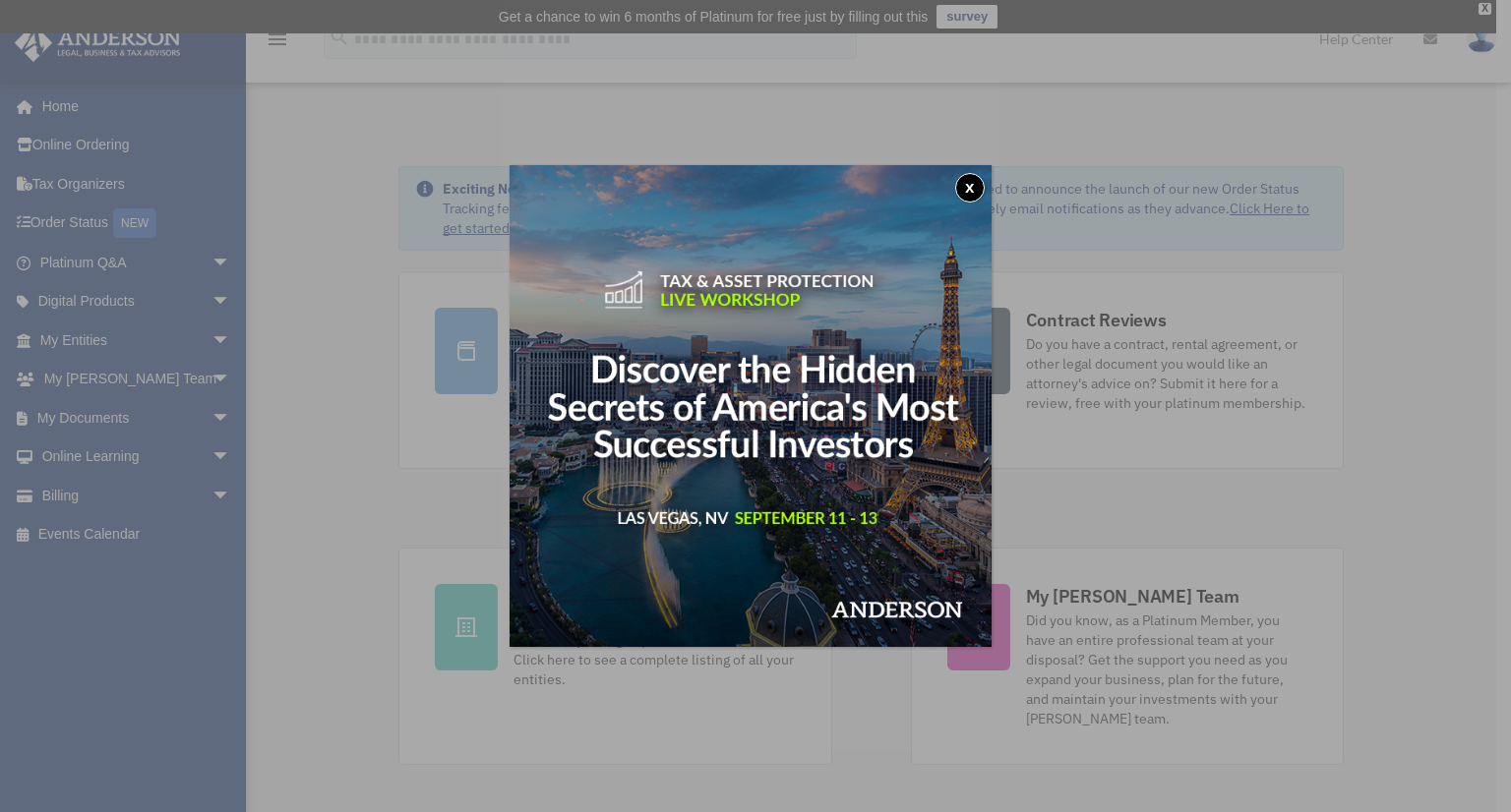
click at [976, 186] on button "x" at bounding box center [970, 188] width 30 height 30
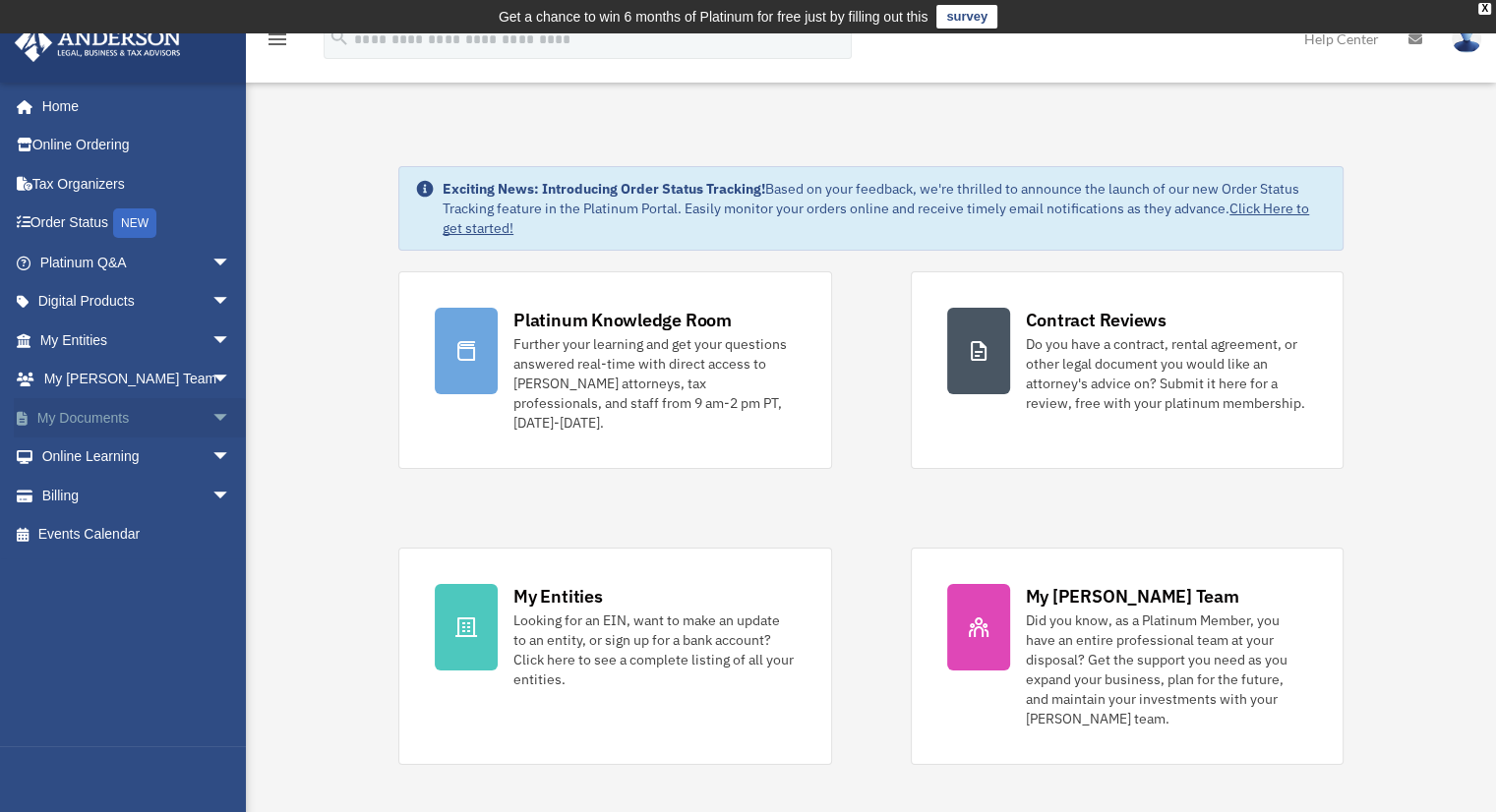
click at [211, 414] on span "arrow_drop_down" at bounding box center [230, 418] width 39 height 40
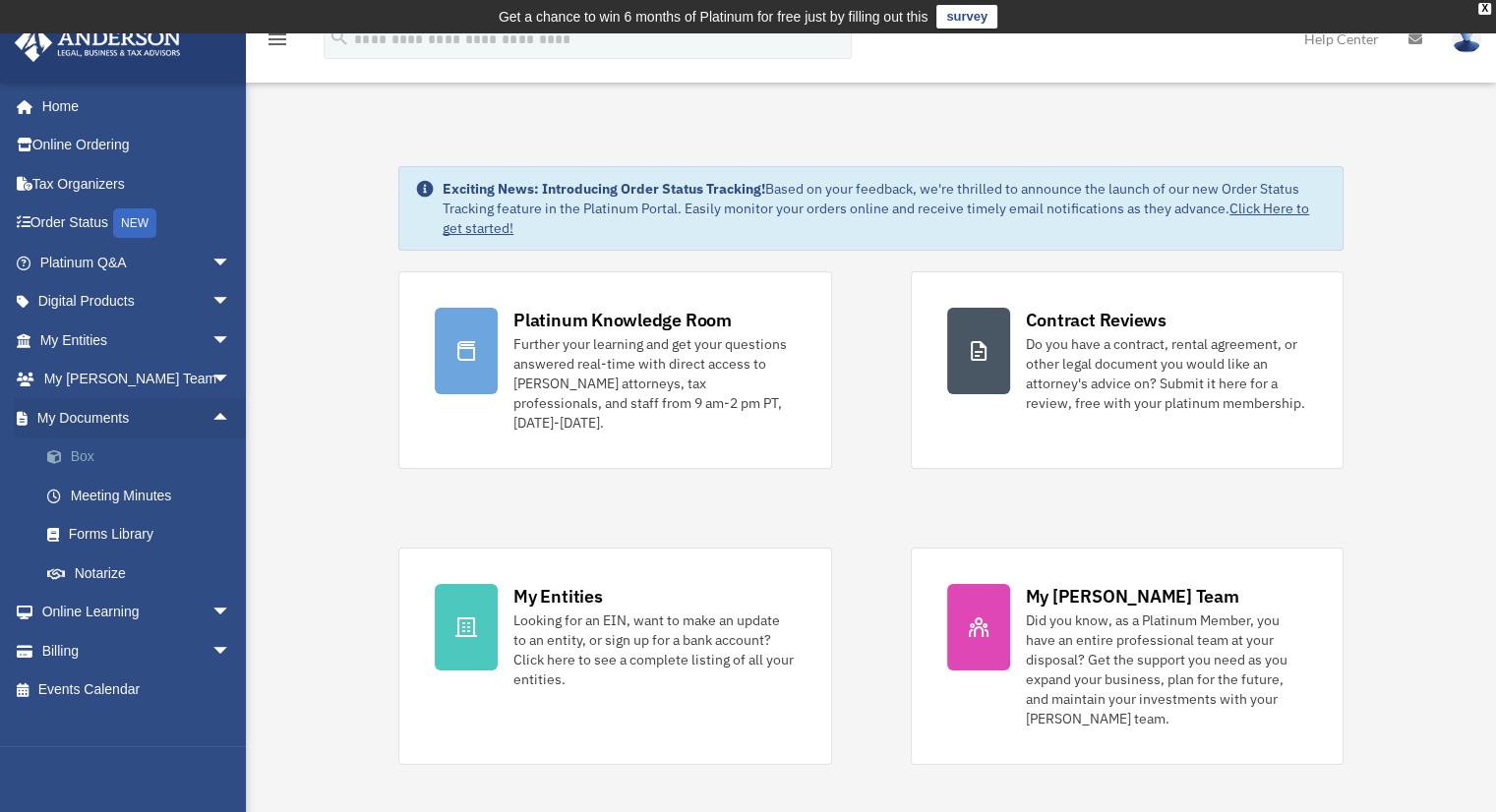
click at [122, 458] on link "Box" at bounding box center [145, 456] width 233 height 39
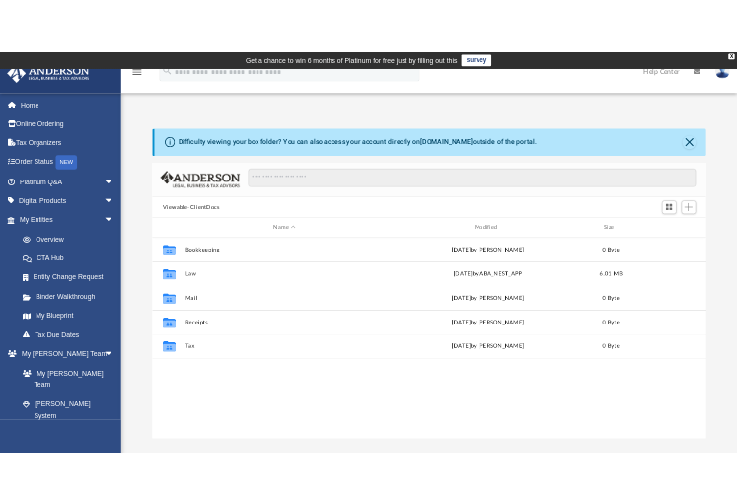
scroll to position [433, 1113]
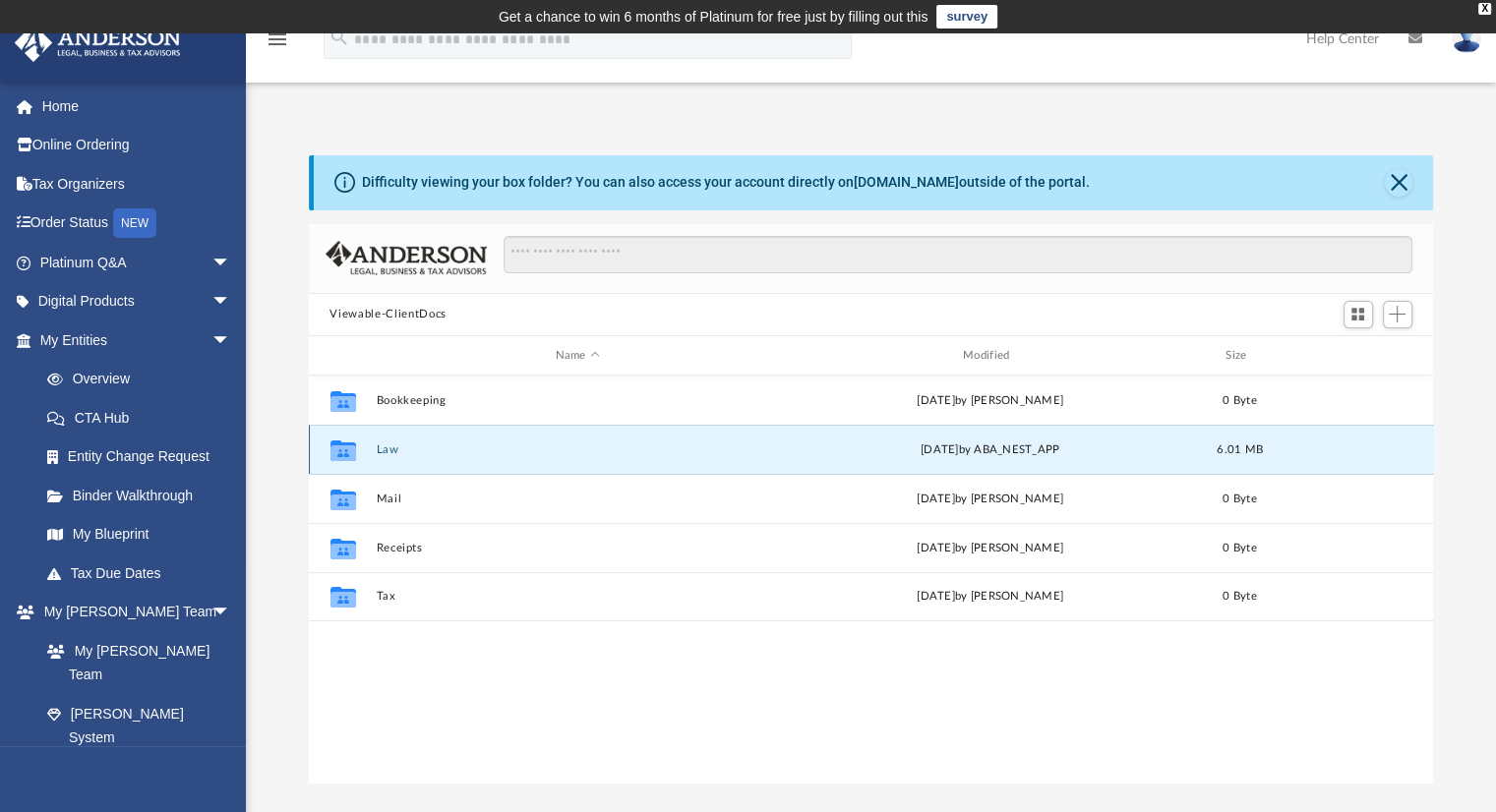
click at [393, 450] on button "Law" at bounding box center [577, 449] width 404 height 13
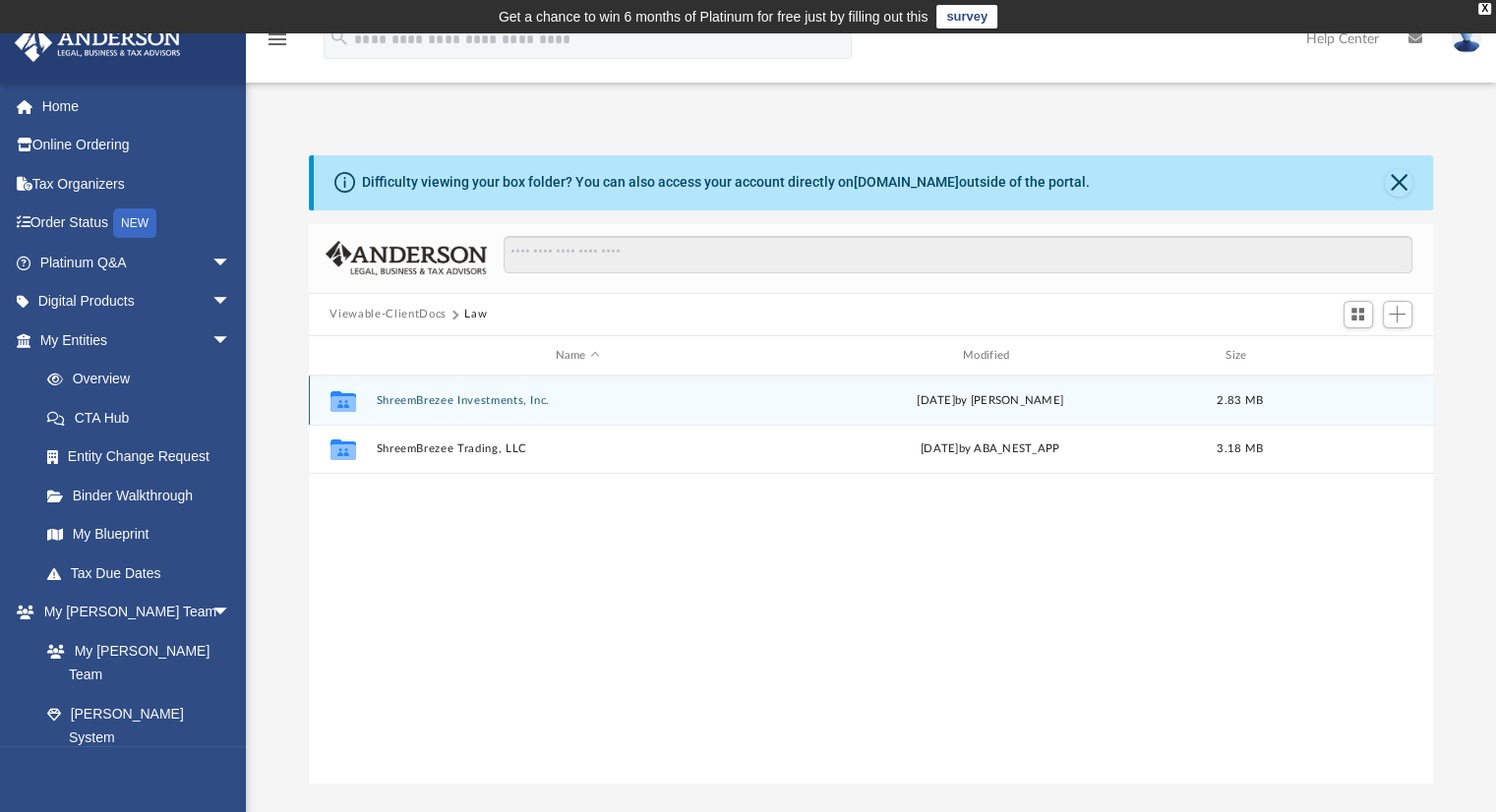
click at [530, 402] on button "ShreemBrezee Investments, Inc." at bounding box center [577, 401] width 404 height 13
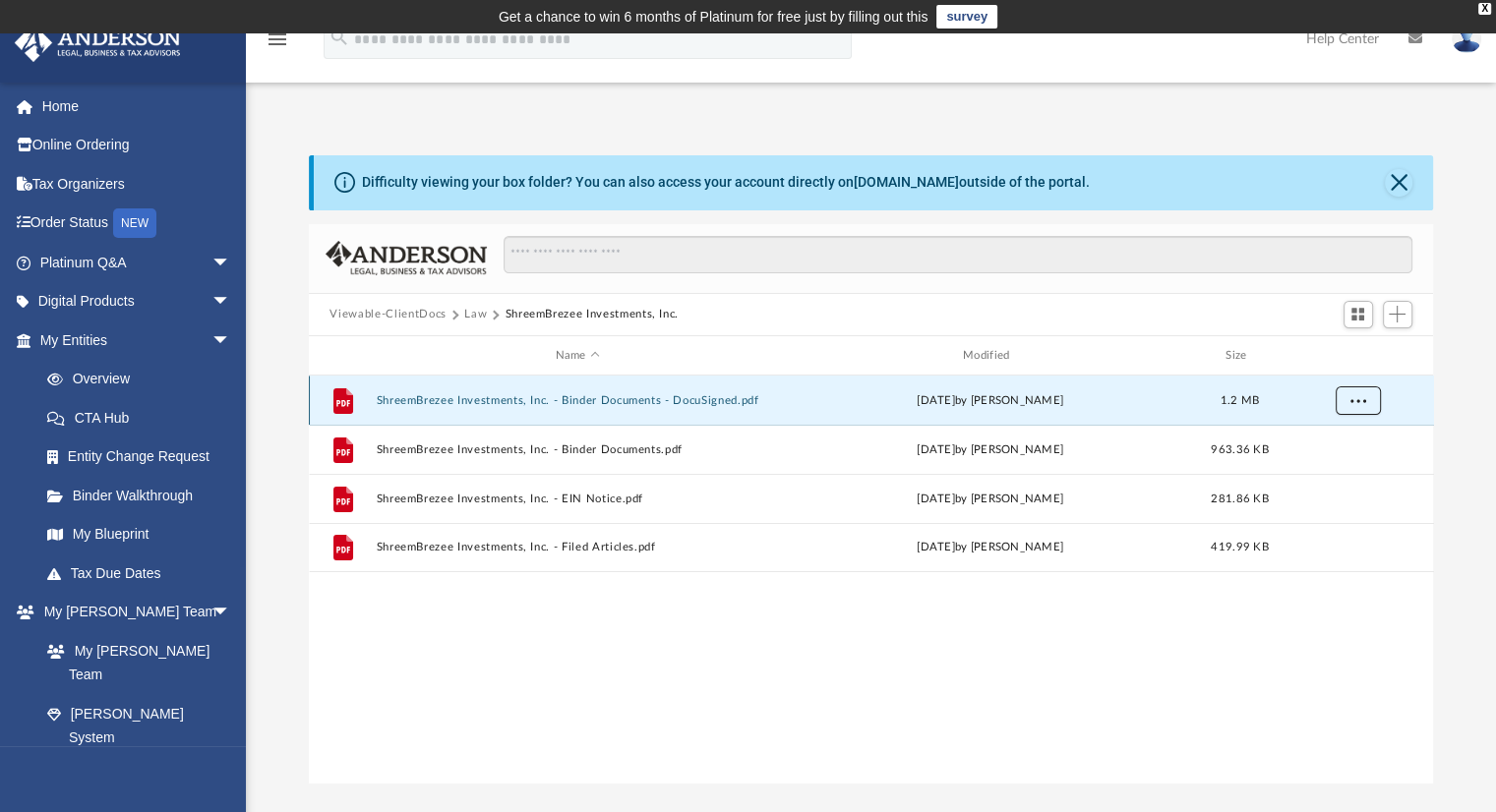
click at [1349, 405] on span "More options" at bounding box center [1357, 401] width 16 height 11
click at [1334, 472] on li "Download" at bounding box center [1339, 471] width 57 height 21
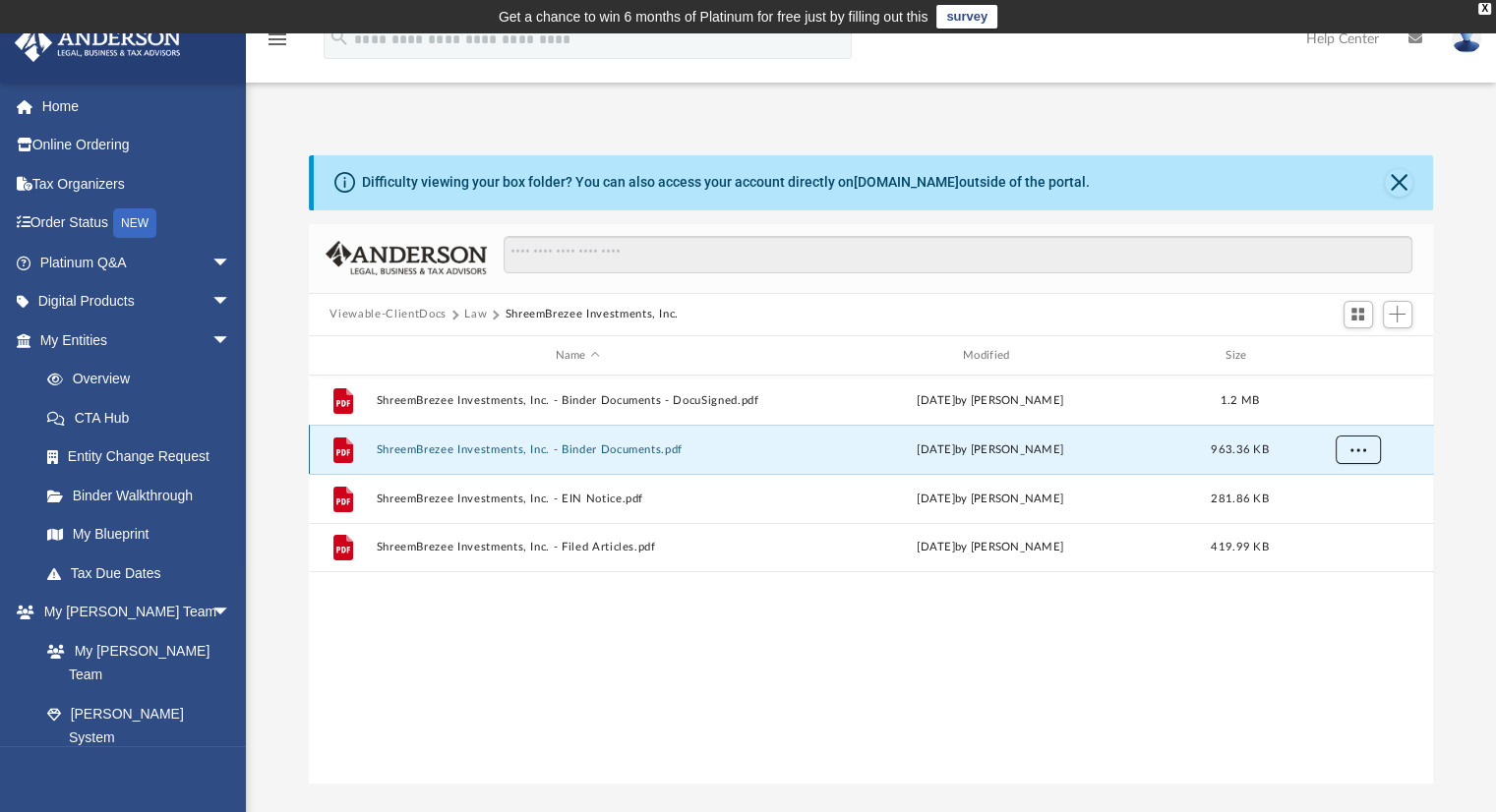
click at [1355, 457] on button "More options" at bounding box center [1356, 450] width 45 height 30
click at [1347, 521] on li "Download" at bounding box center [1339, 520] width 57 height 21
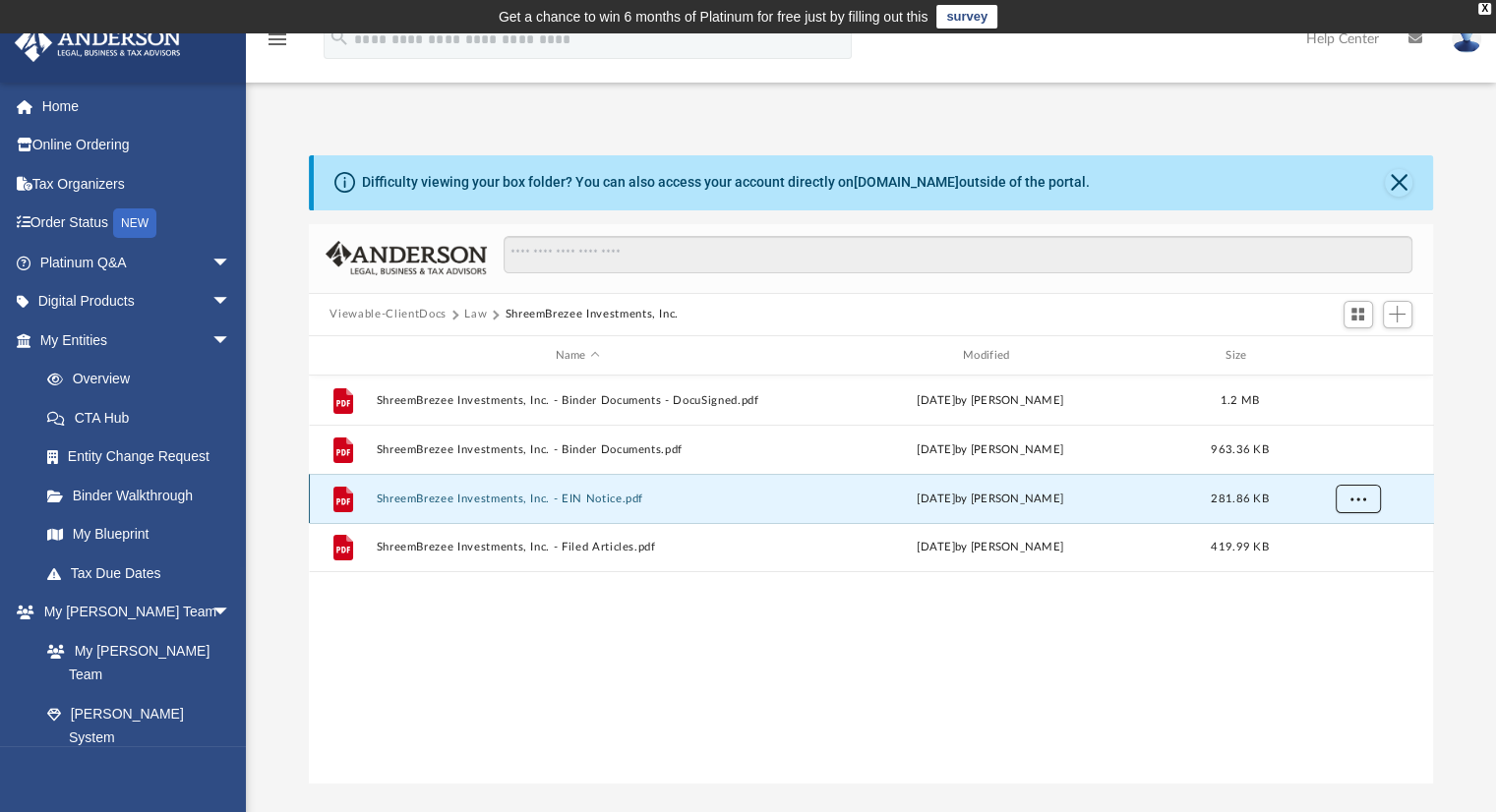
click at [1363, 500] on span "More options" at bounding box center [1357, 498] width 16 height 11
click at [1355, 571] on li "Download" at bounding box center [1339, 570] width 57 height 21
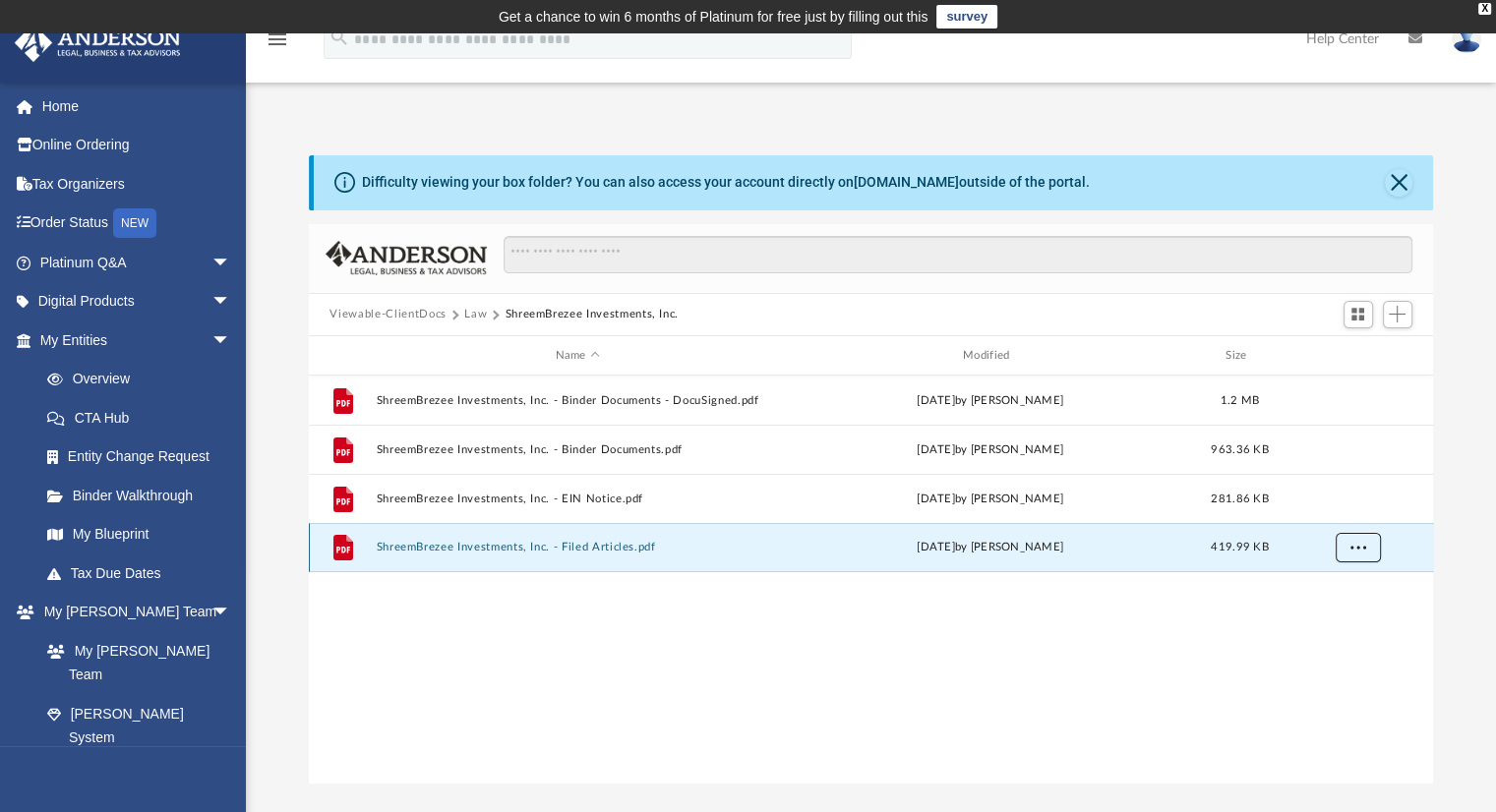
click at [1353, 551] on span "More options" at bounding box center [1357, 547] width 16 height 11
click at [1345, 613] on li "Download" at bounding box center [1339, 619] width 57 height 21
click at [474, 312] on button "Law" at bounding box center [475, 315] width 23 height 18
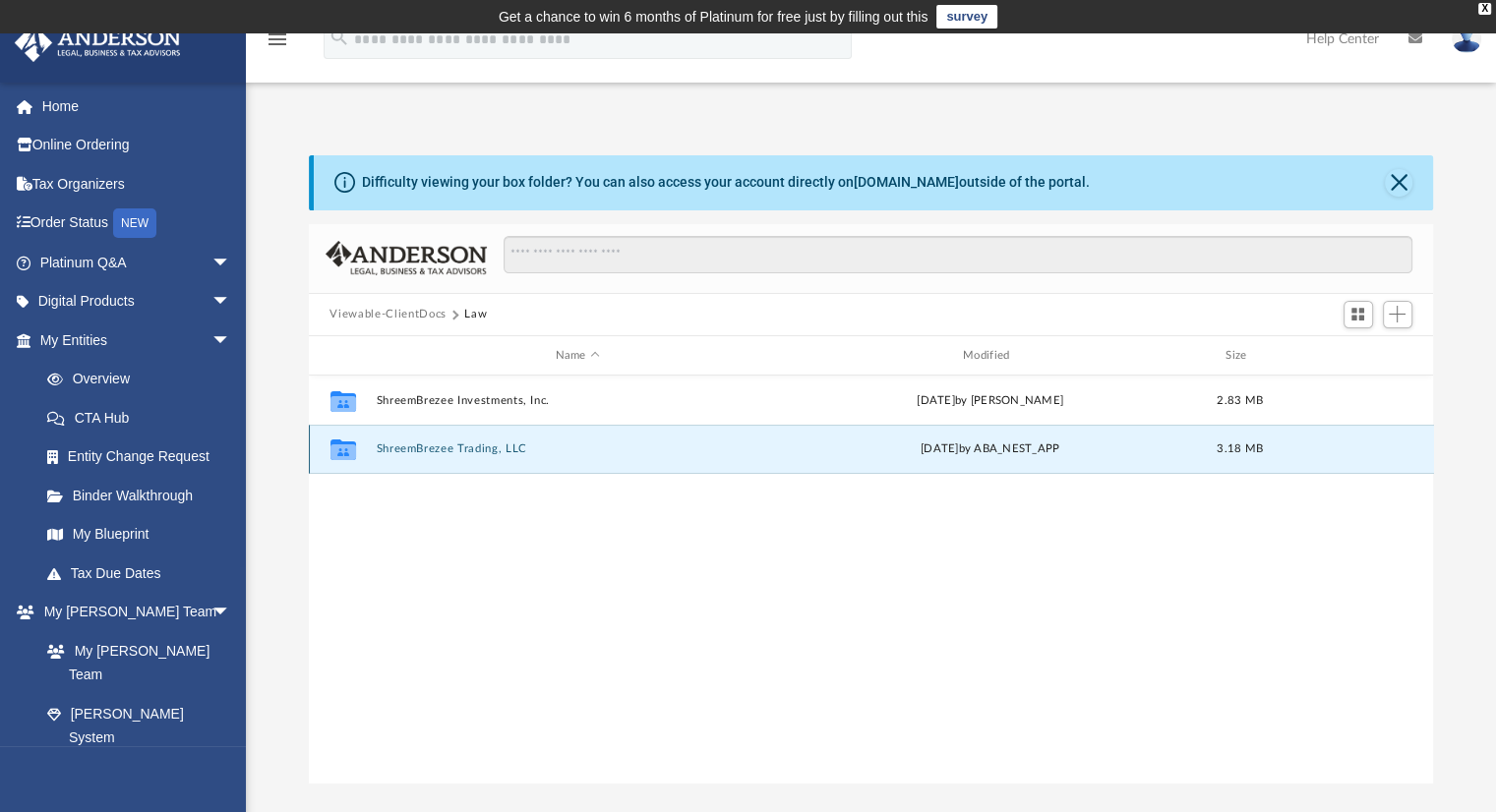
click at [474, 449] on button "ShreemBrezee Trading, LLC" at bounding box center [577, 449] width 404 height 13
click at [1346, 455] on button "More options" at bounding box center [1356, 450] width 45 height 30
click at [1323, 521] on li "Download" at bounding box center [1339, 520] width 57 height 21
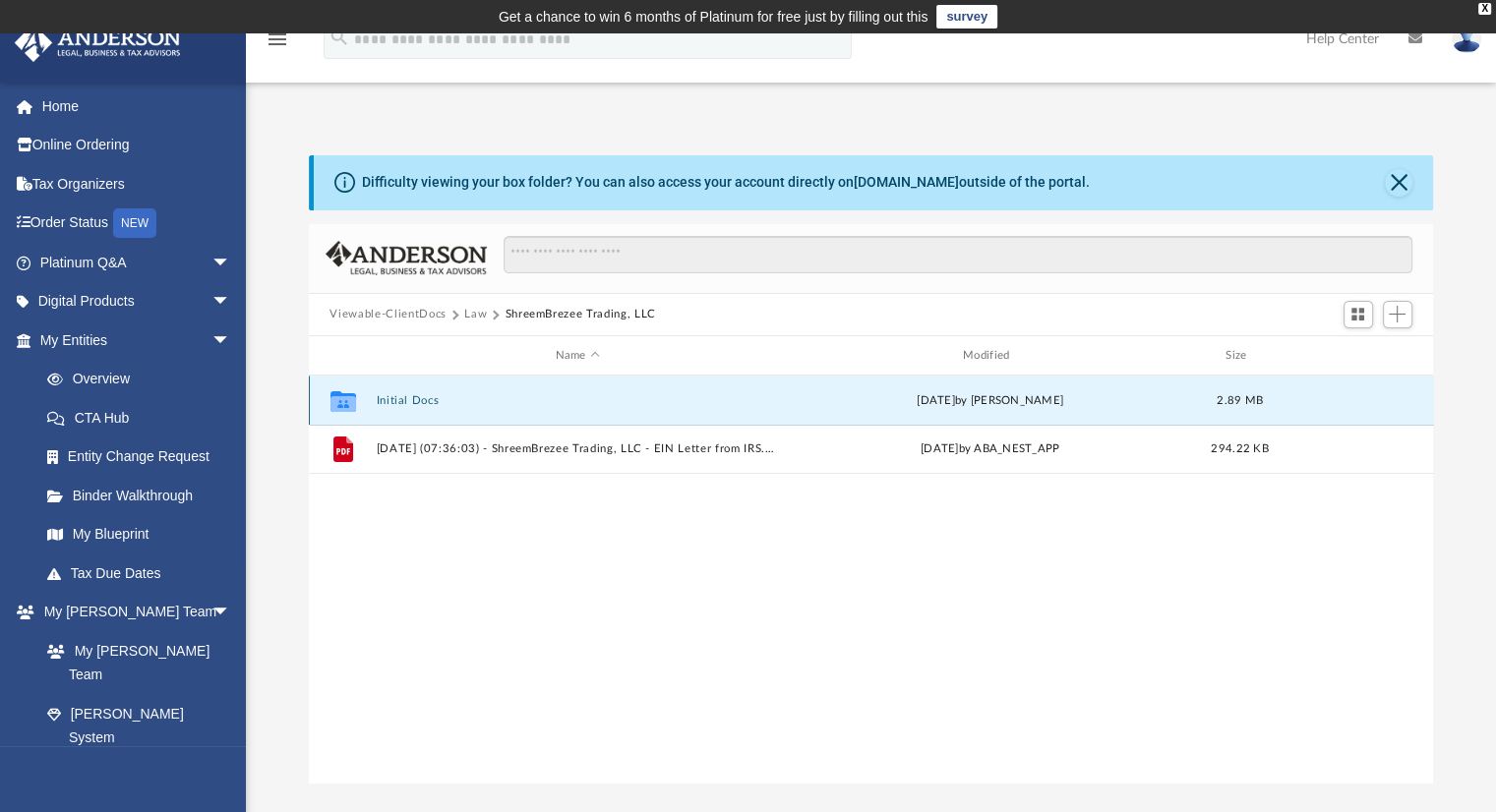
click at [425, 397] on button "Initial Docs" at bounding box center [577, 401] width 404 height 13
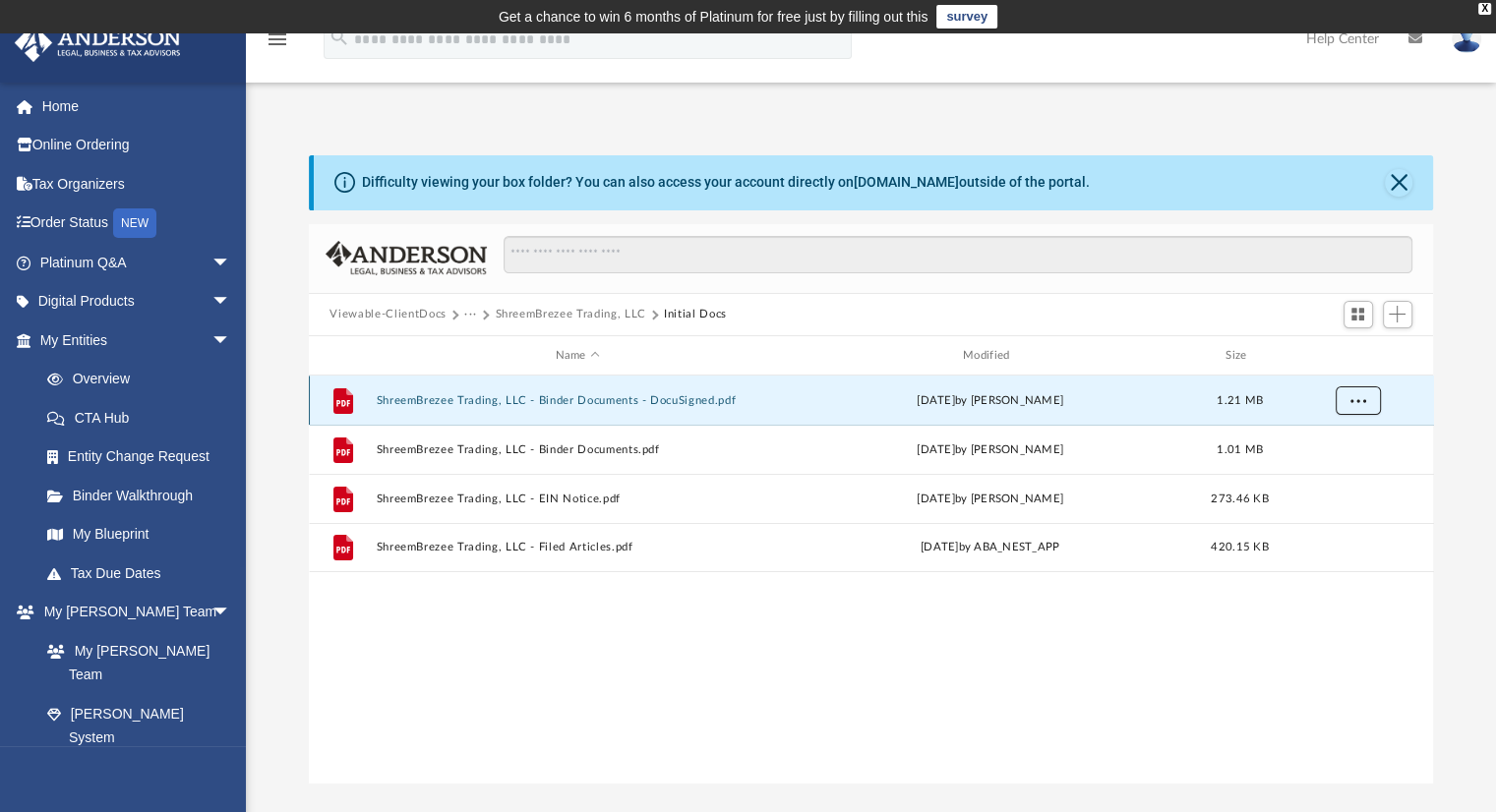
click at [1371, 403] on button "More options" at bounding box center [1356, 402] width 45 height 30
click at [1346, 465] on li "Download" at bounding box center [1339, 471] width 57 height 21
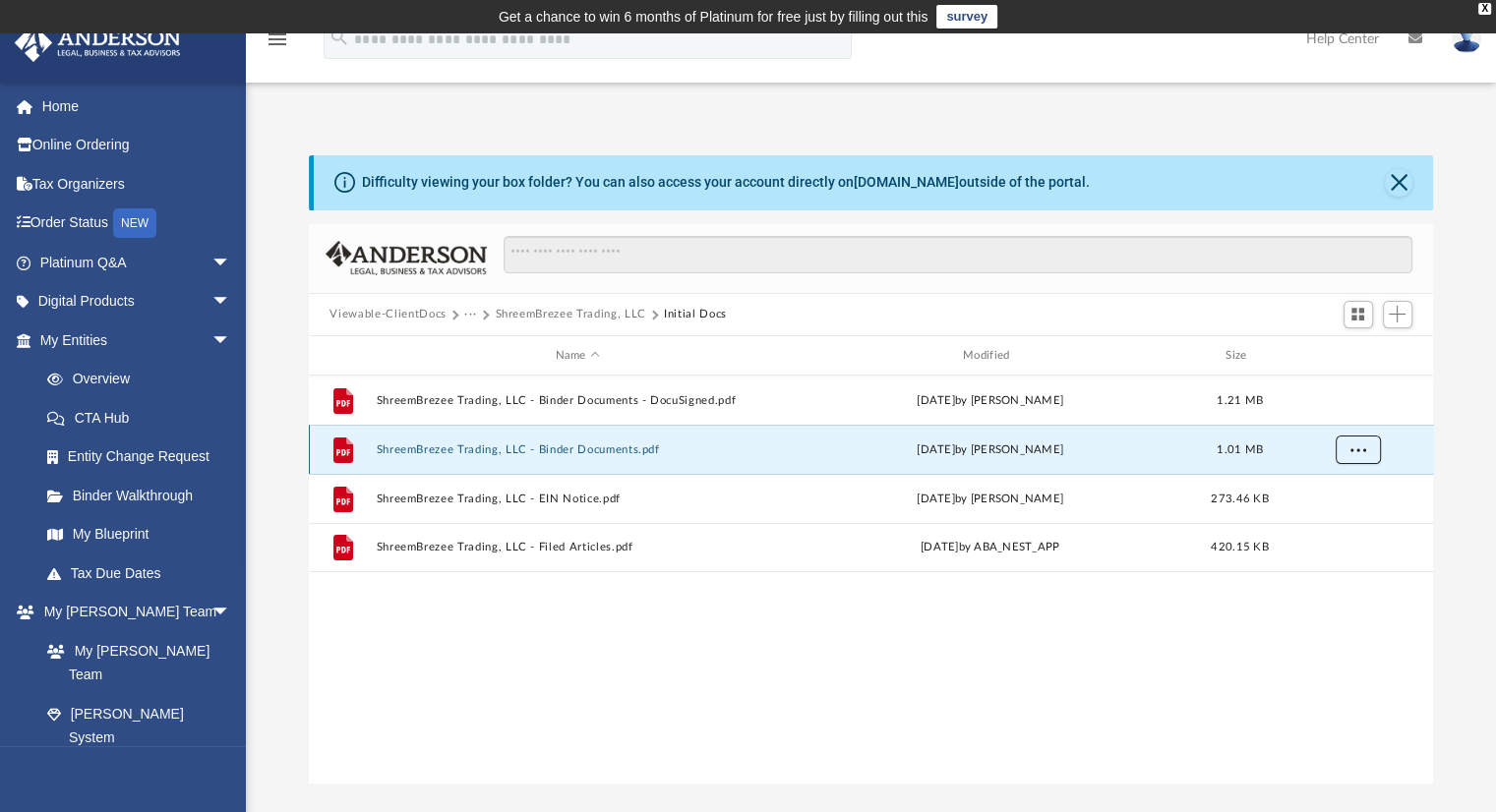
click at [1355, 453] on span "More options" at bounding box center [1357, 449] width 16 height 11
click at [1345, 521] on li "Download" at bounding box center [1339, 520] width 57 height 21
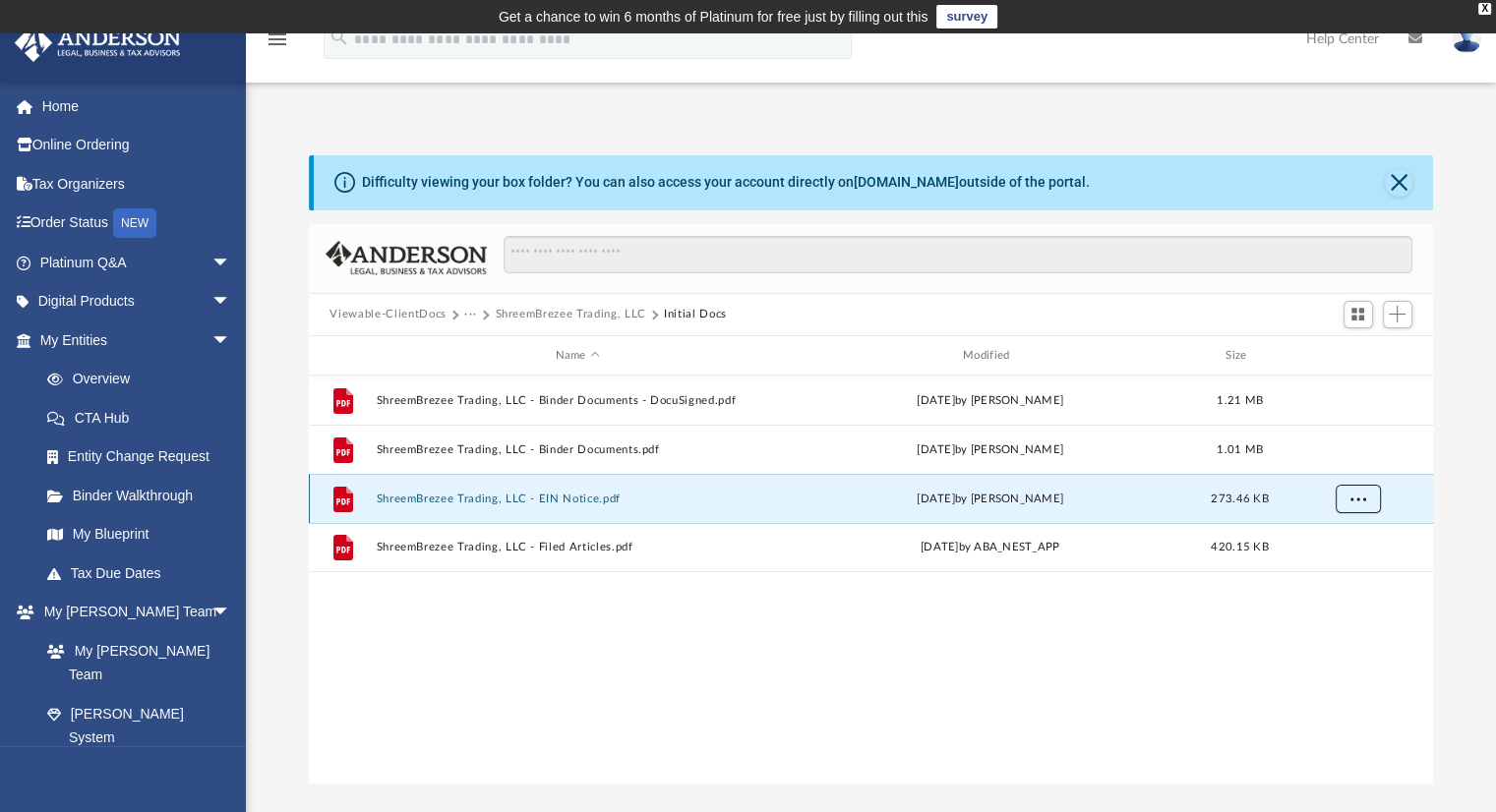
click at [1350, 502] on span "More options" at bounding box center [1357, 498] width 16 height 11
click at [1345, 569] on li "Download" at bounding box center [1339, 570] width 57 height 21
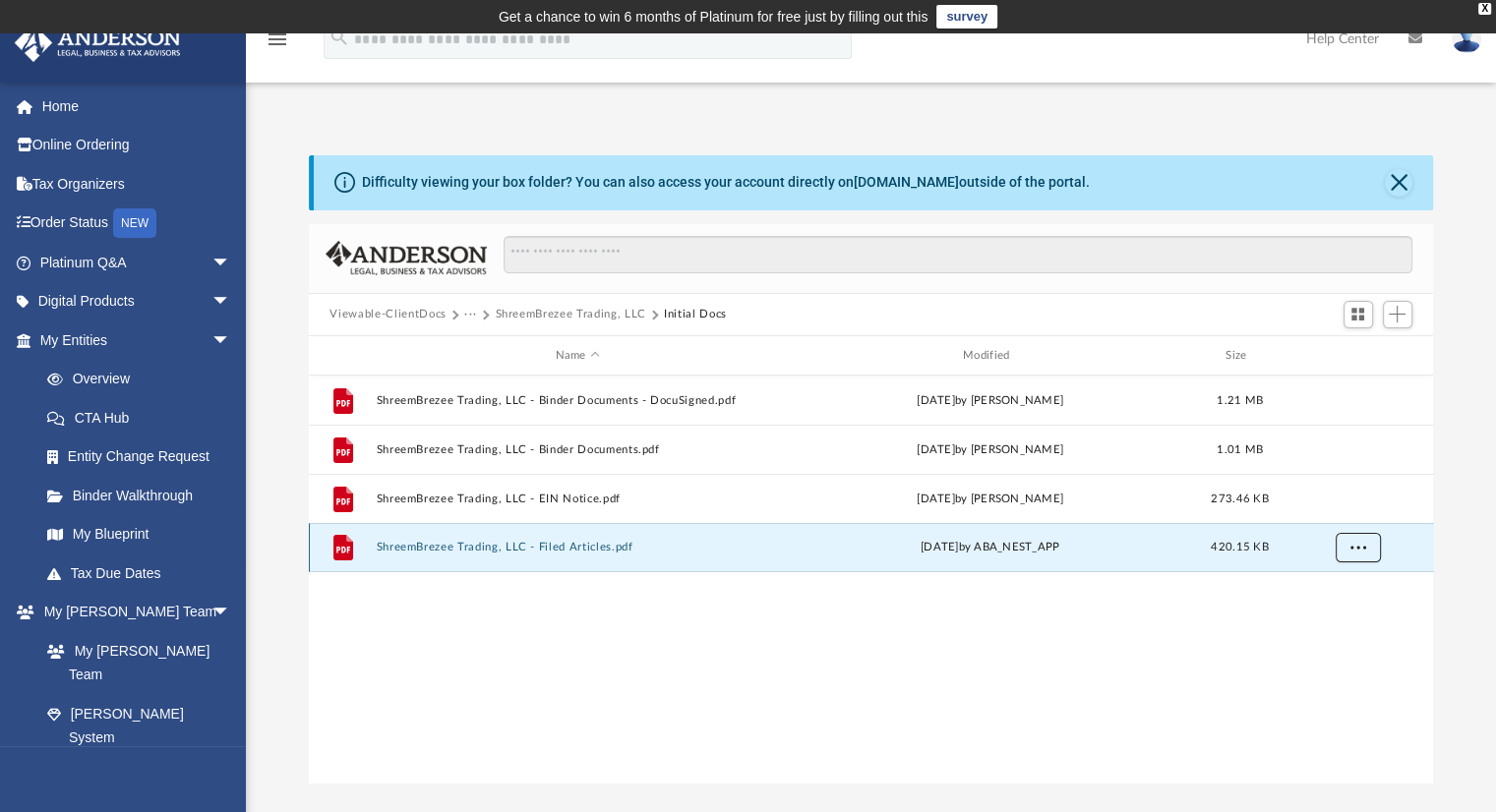
click at [1351, 548] on span "More options" at bounding box center [1357, 547] width 16 height 11
click at [1340, 620] on li "Download" at bounding box center [1339, 619] width 57 height 21
